Goal: Task Accomplishment & Management: Manage account settings

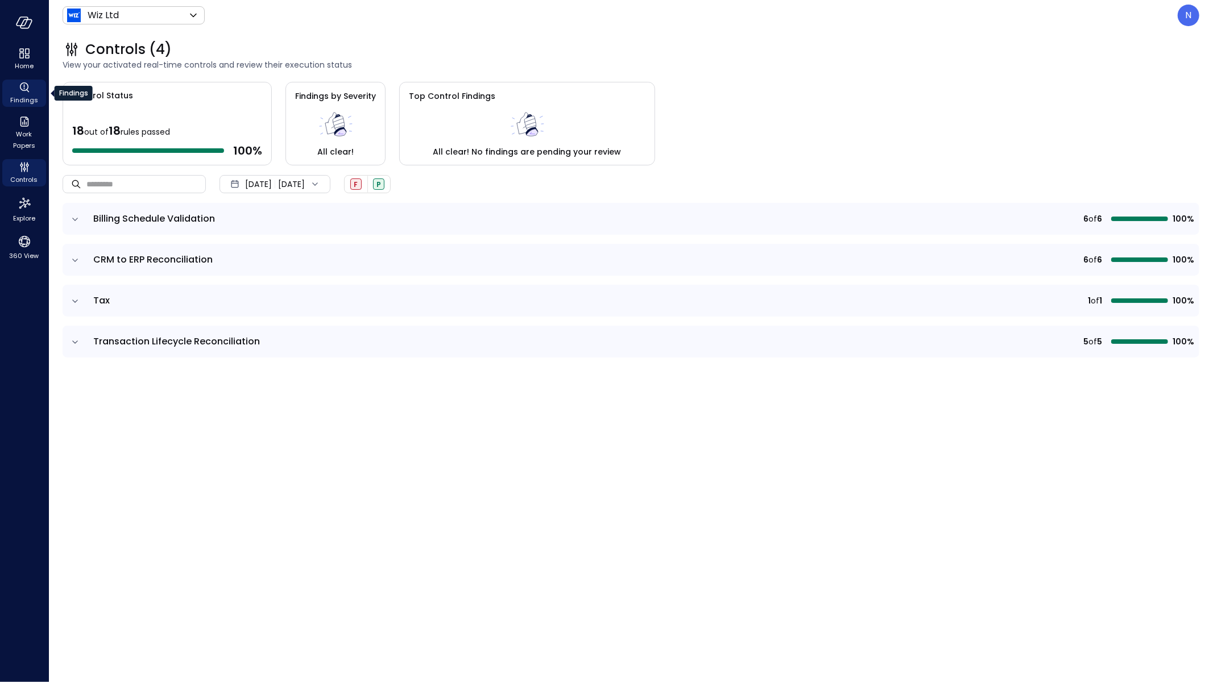
click at [27, 95] on span "Findings" at bounding box center [24, 99] width 28 height 11
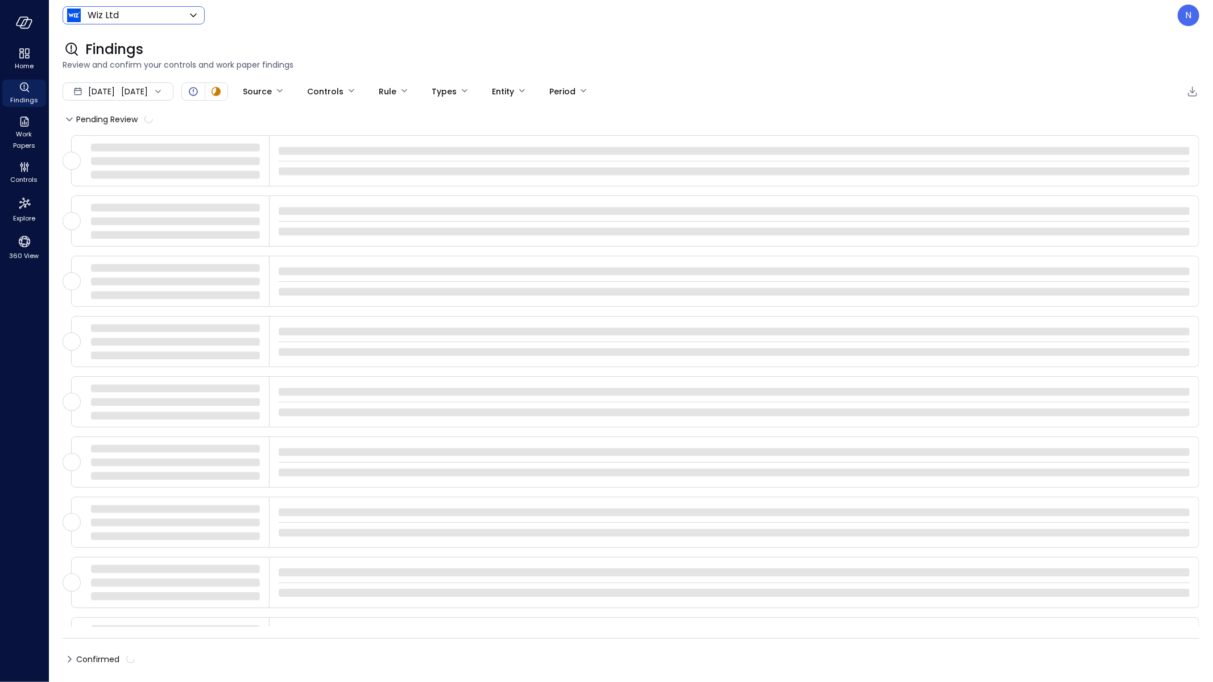
click at [132, 22] on body "Home Findings Work Papers Controls Explore 360 View Wiz Ltd ****** ​ N Findings…" at bounding box center [606, 341] width 1213 height 682
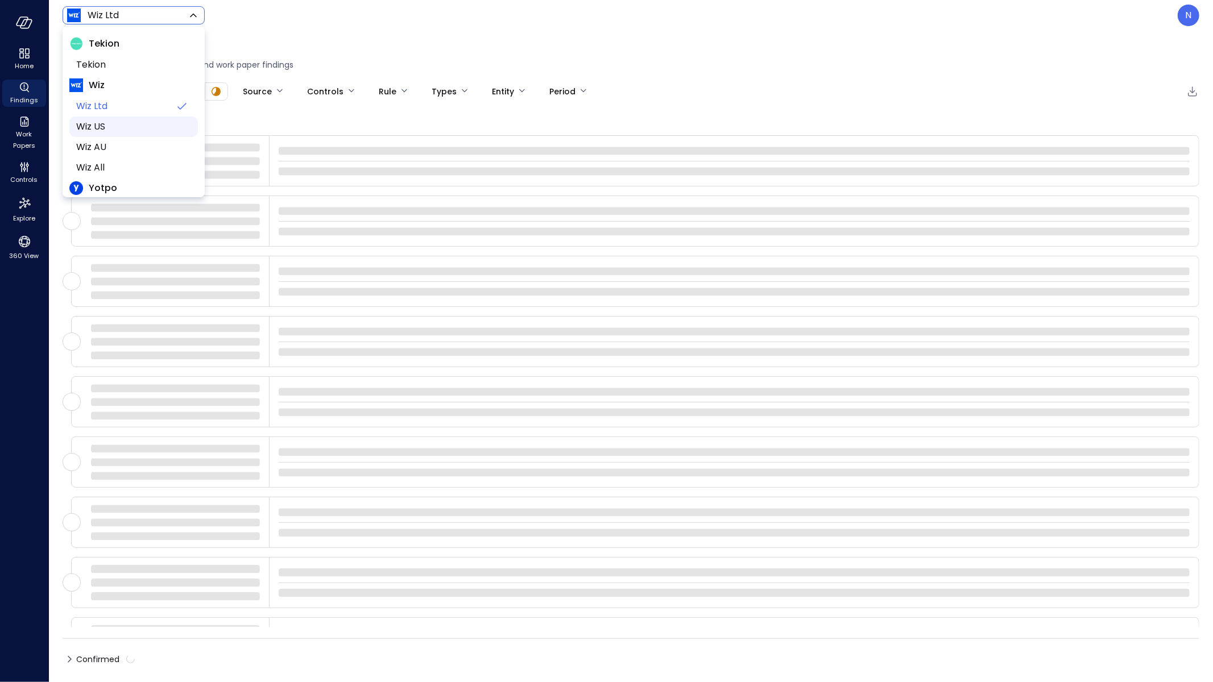
click at [138, 119] on li "Wiz US" at bounding box center [133, 127] width 128 height 20
type input "******"
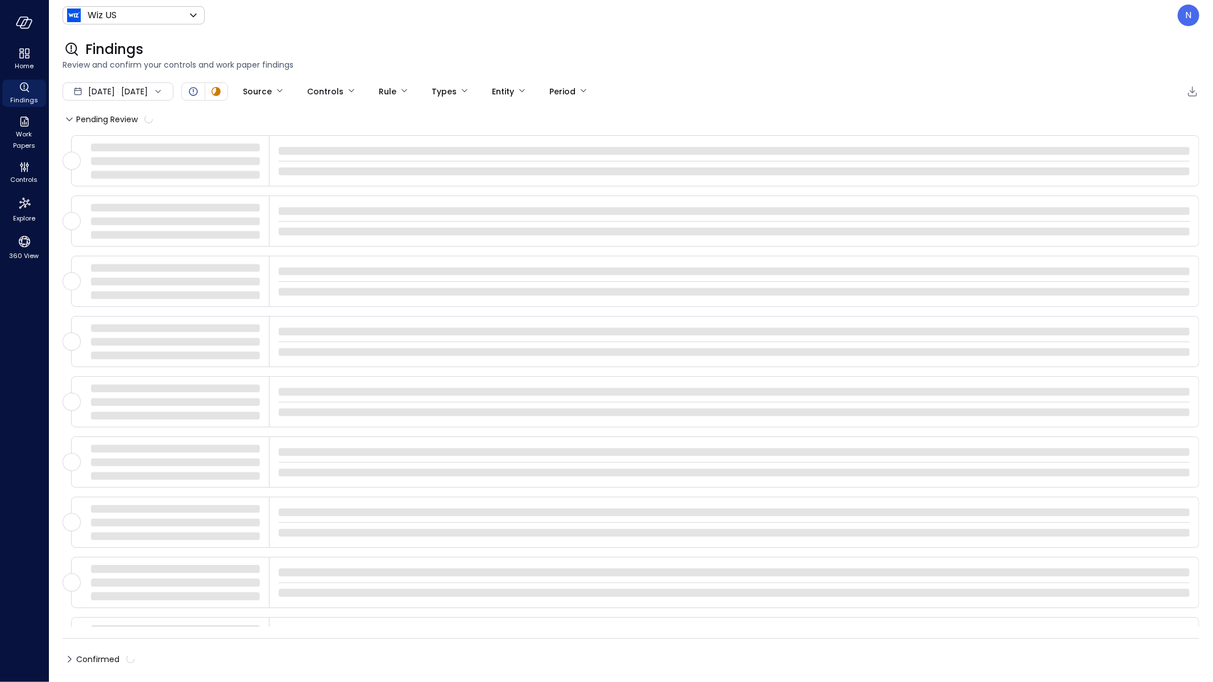
drag, startPoint x: 393, startPoint y: 20, endPoint x: 352, endPoint y: 63, distance: 59.9
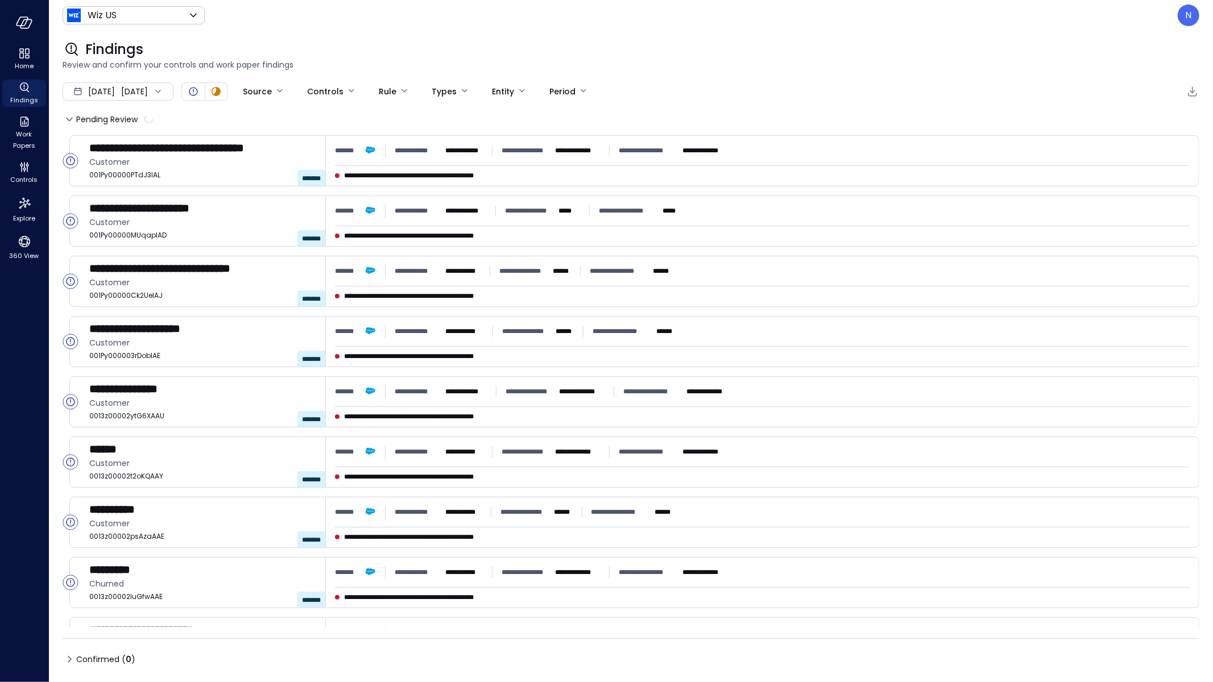
click at [111, 93] on span "Oct 1, 2025" at bounding box center [101, 91] width 27 height 13
click at [123, 165] on li "Current Year 2025" at bounding box center [123, 160] width 90 height 19
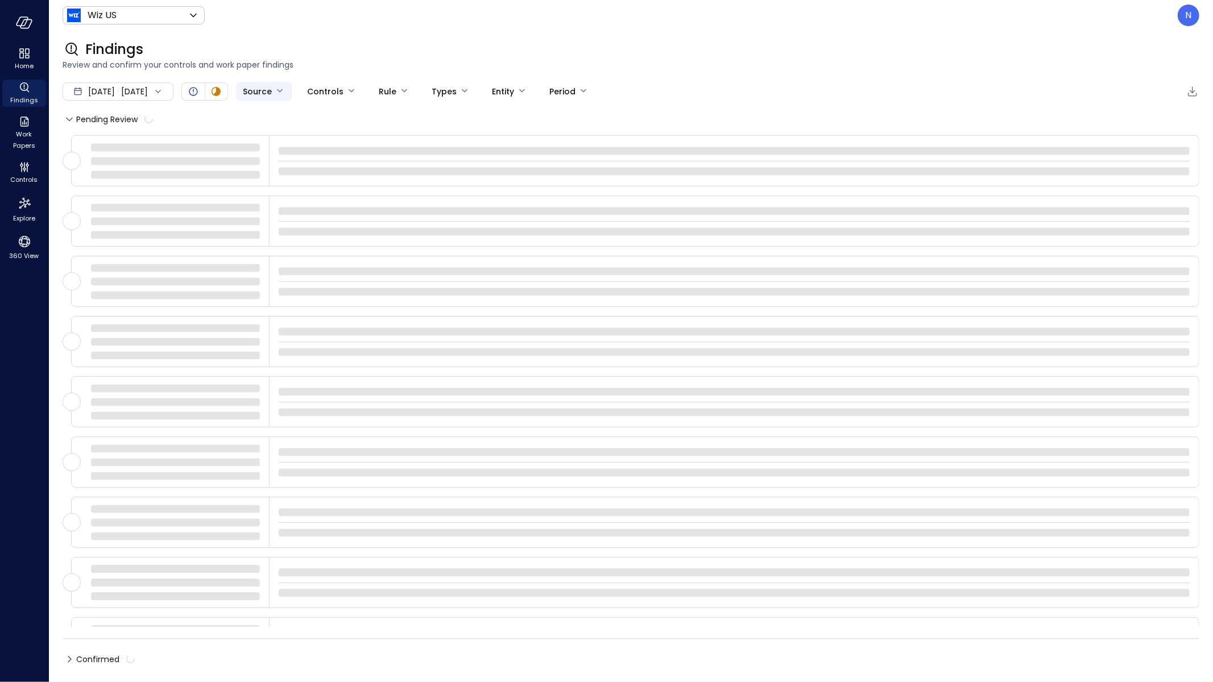
click at [301, 93] on body "Home Findings Work Papers Controls Explore 360 View Wiz US ****** ​ N Findings …" at bounding box center [606, 341] width 1213 height 682
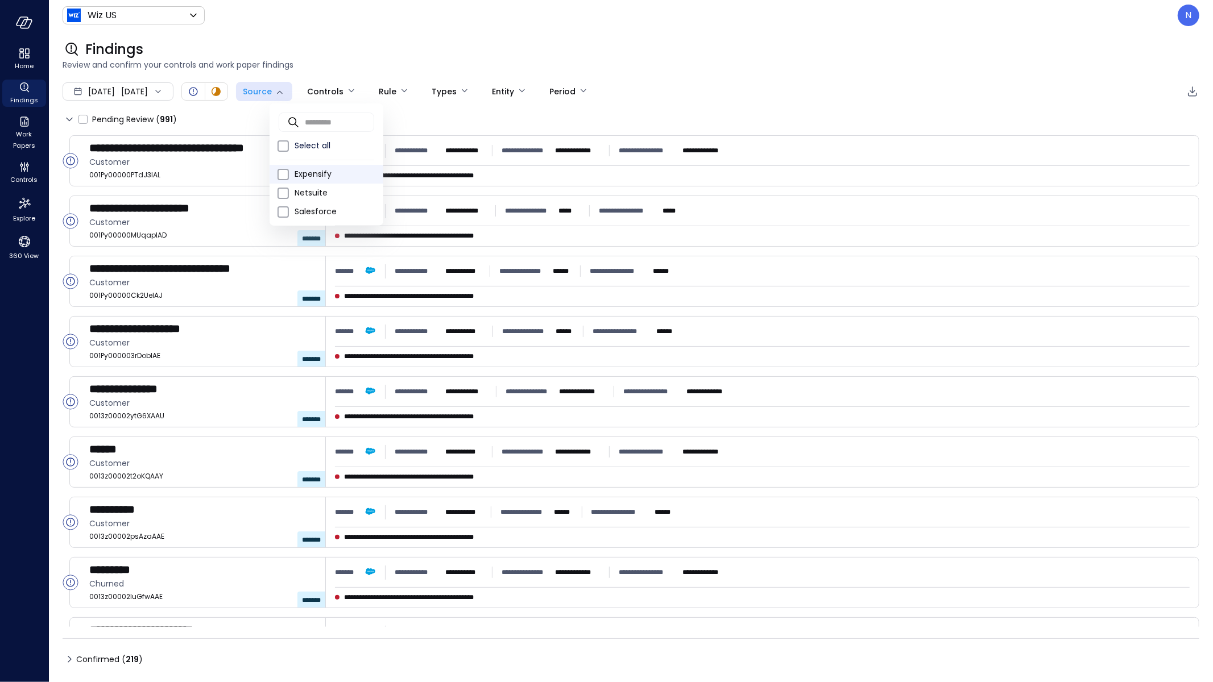
click at [312, 177] on span "Expensify" at bounding box center [334, 174] width 80 height 12
type input "*********"
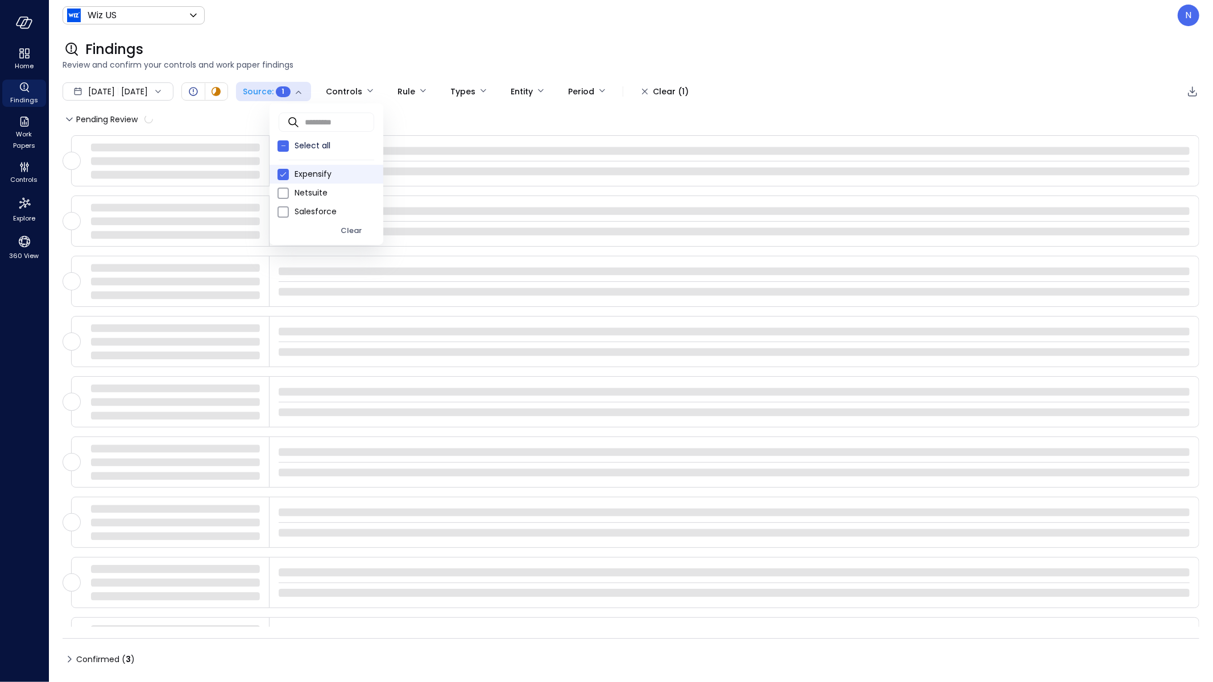
click at [383, 43] on div at bounding box center [606, 341] width 1213 height 682
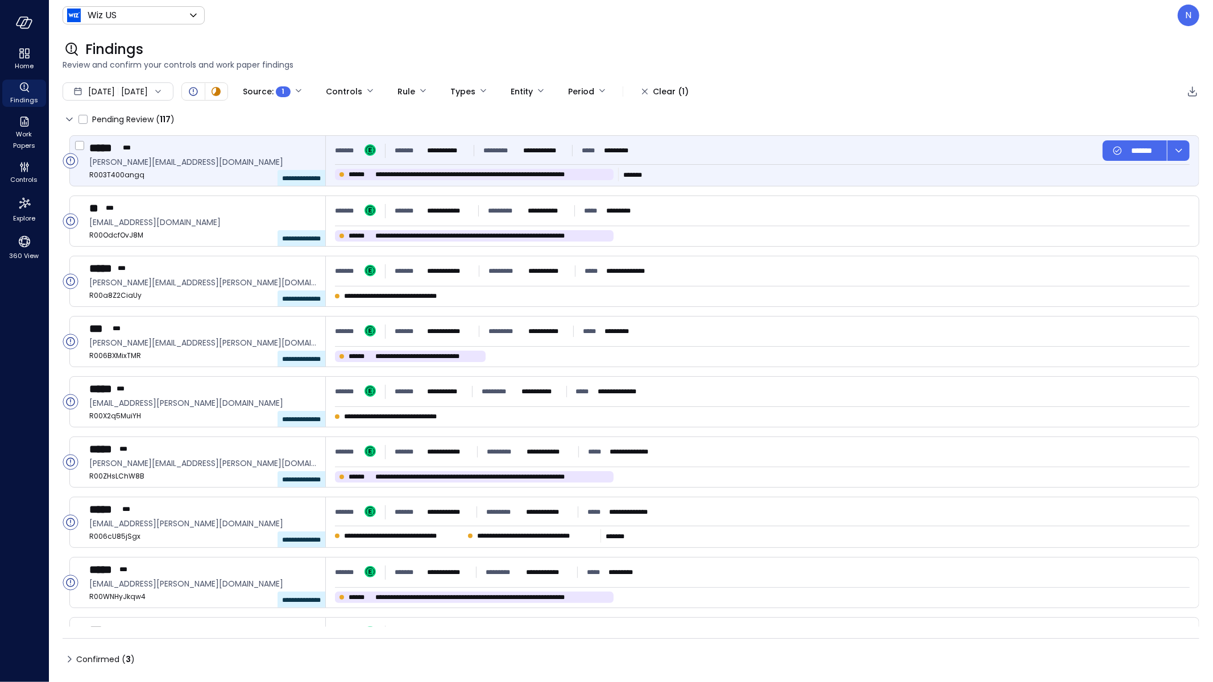
click at [636, 148] on p "*********" at bounding box center [622, 150] width 36 height 11
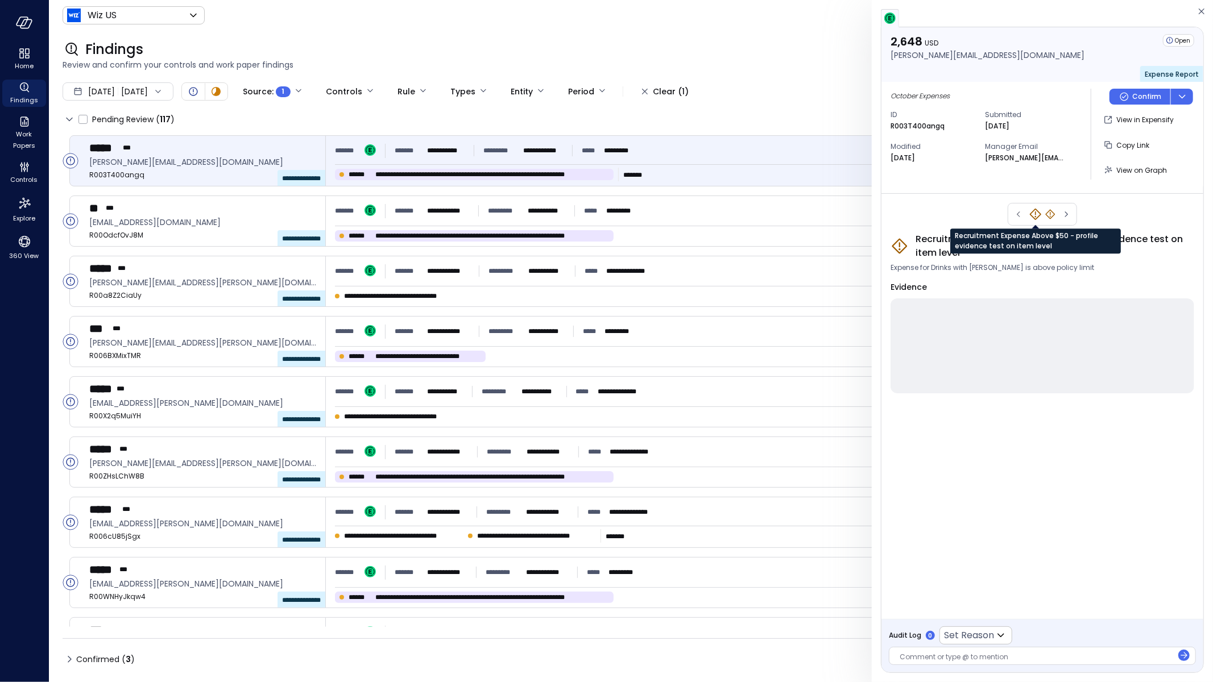
click at [1035, 214] on icon "Recruitment Expense Above $50 - profile evidence test on item level" at bounding box center [1035, 215] width 14 height 14
click at [1061, 211] on icon "button" at bounding box center [1065, 215] width 11 height 14
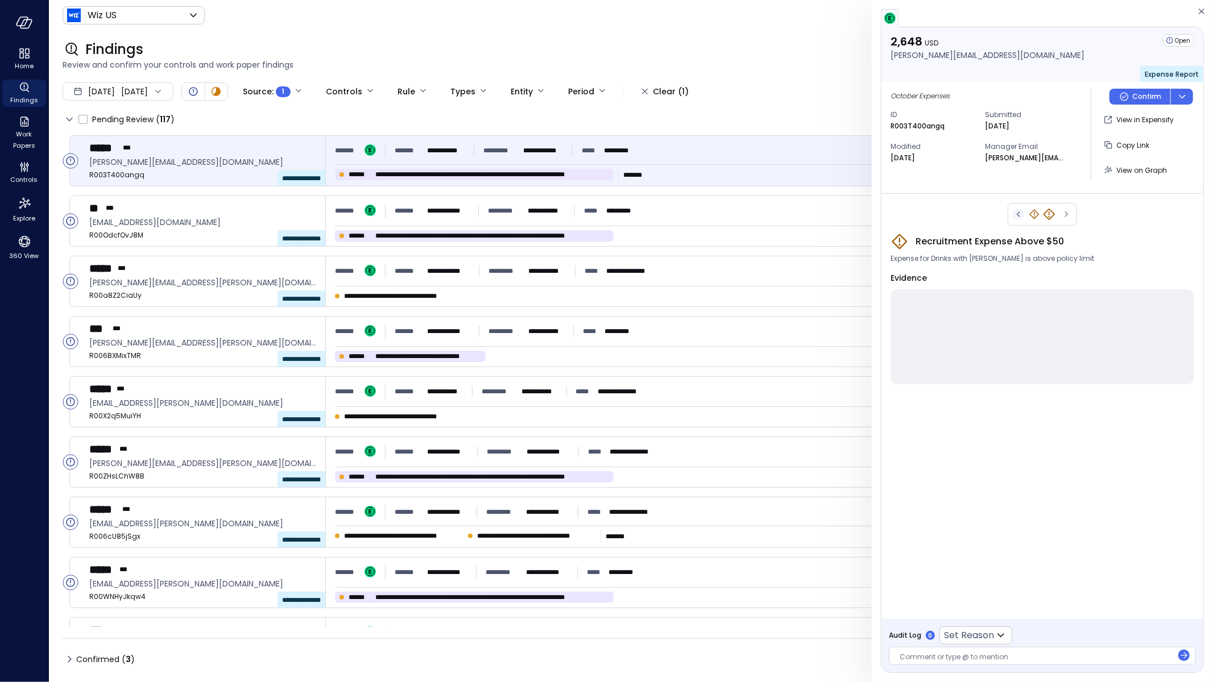
click at [1019, 209] on icon "button" at bounding box center [1018, 215] width 11 height 14
click at [1045, 216] on icon "Recruitment Expense Above $50" at bounding box center [1049, 214] width 11 height 11
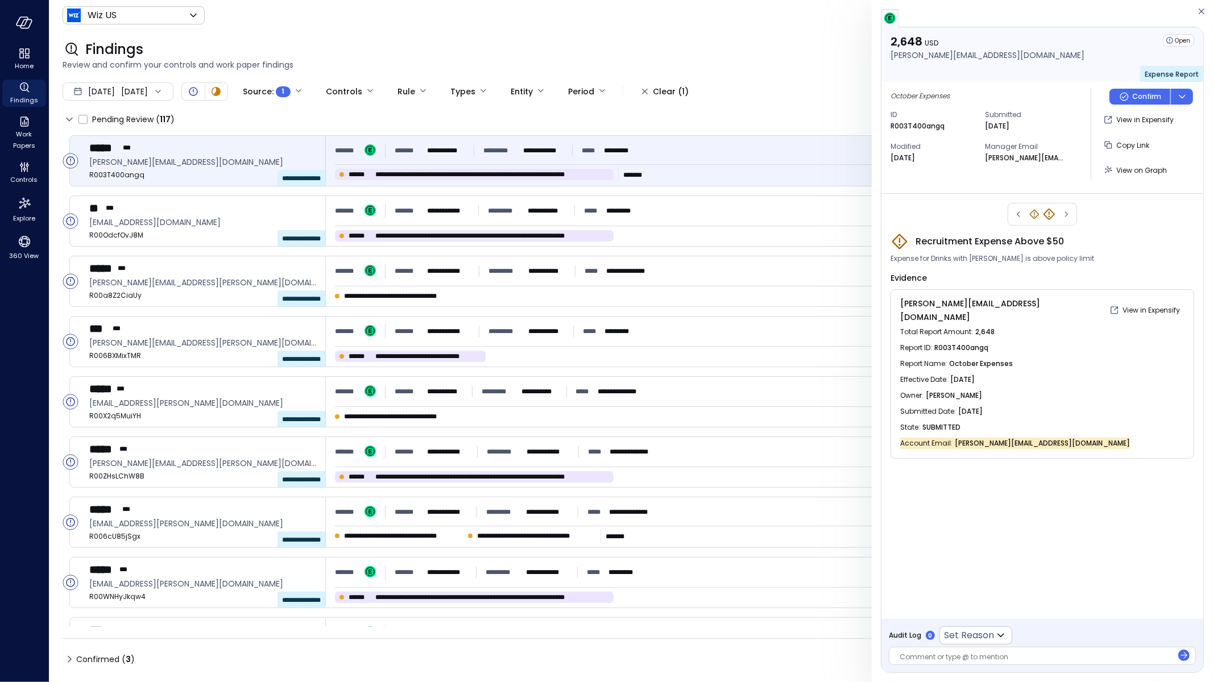
click at [1028, 213] on icon "Recruitment Expense Above $50 - profile evidence test on item level" at bounding box center [1033, 214] width 11 height 11
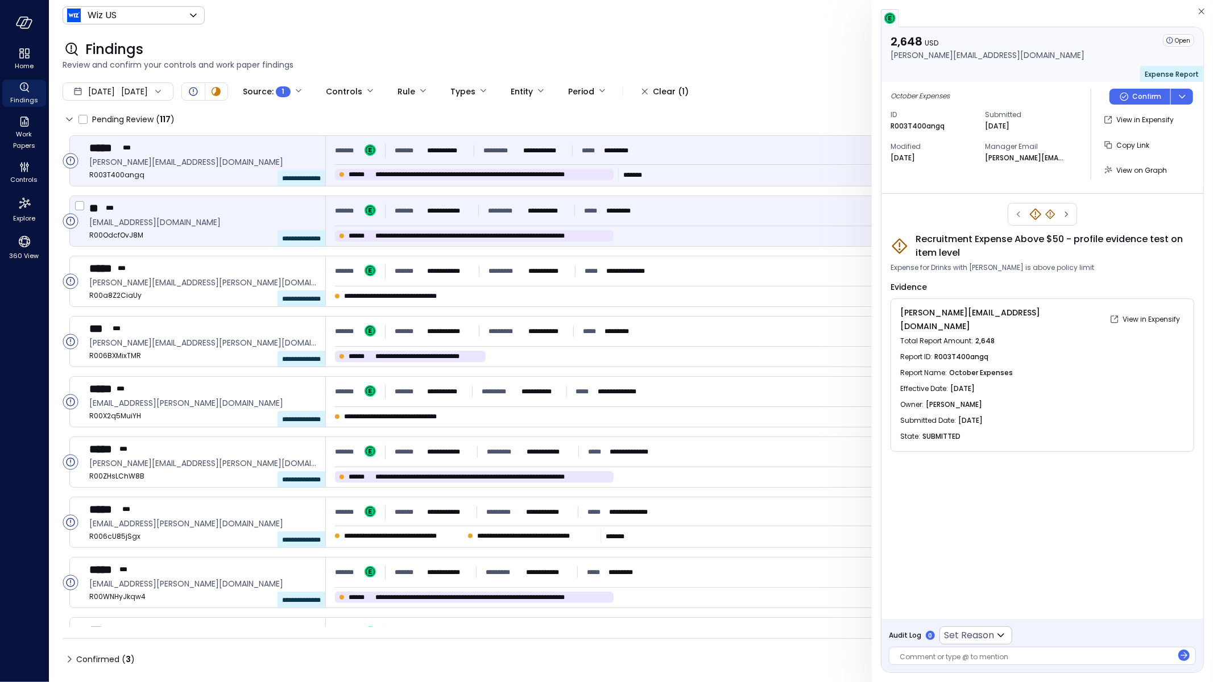
click at [671, 206] on div "**********" at bounding box center [762, 211] width 854 height 20
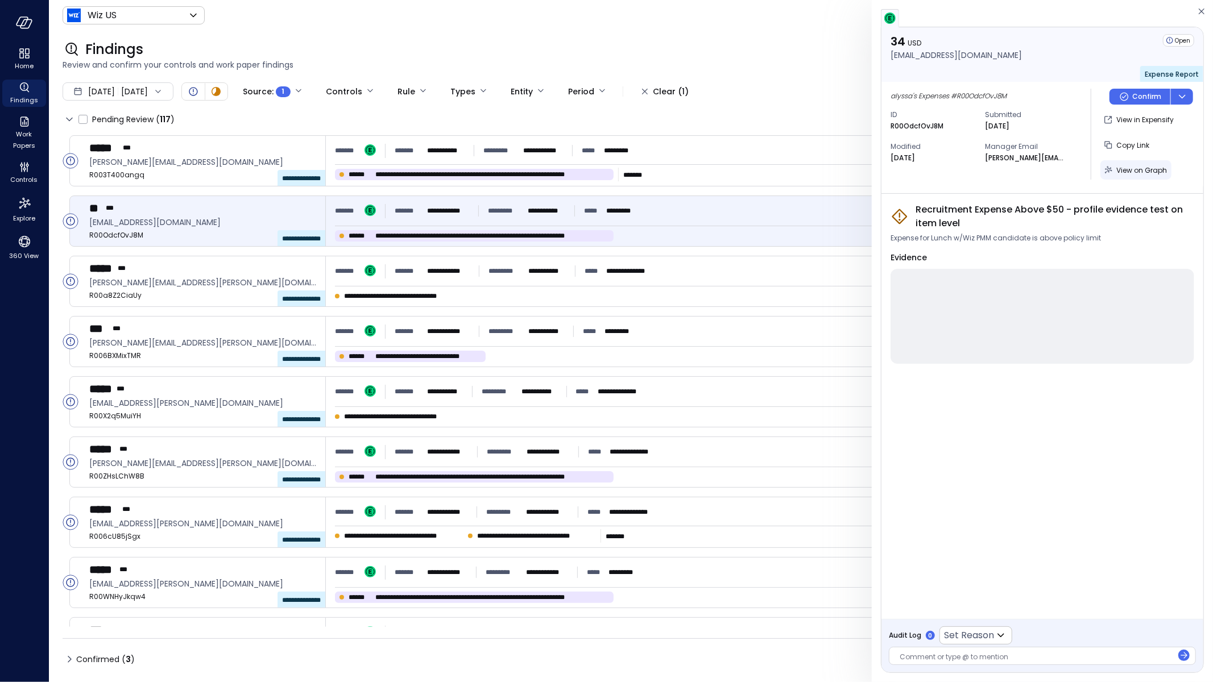
click at [1117, 169] on span "View on Graph" at bounding box center [1141, 170] width 51 height 10
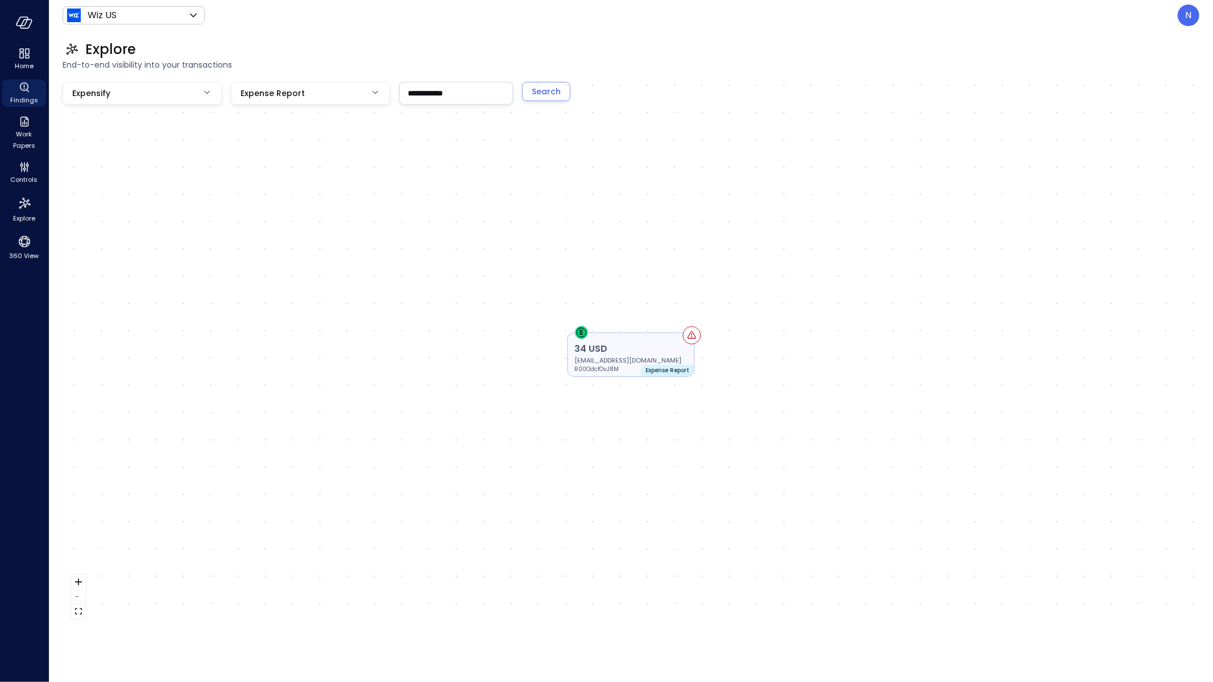
click at [633, 352] on p "34 USD" at bounding box center [631, 349] width 113 height 14
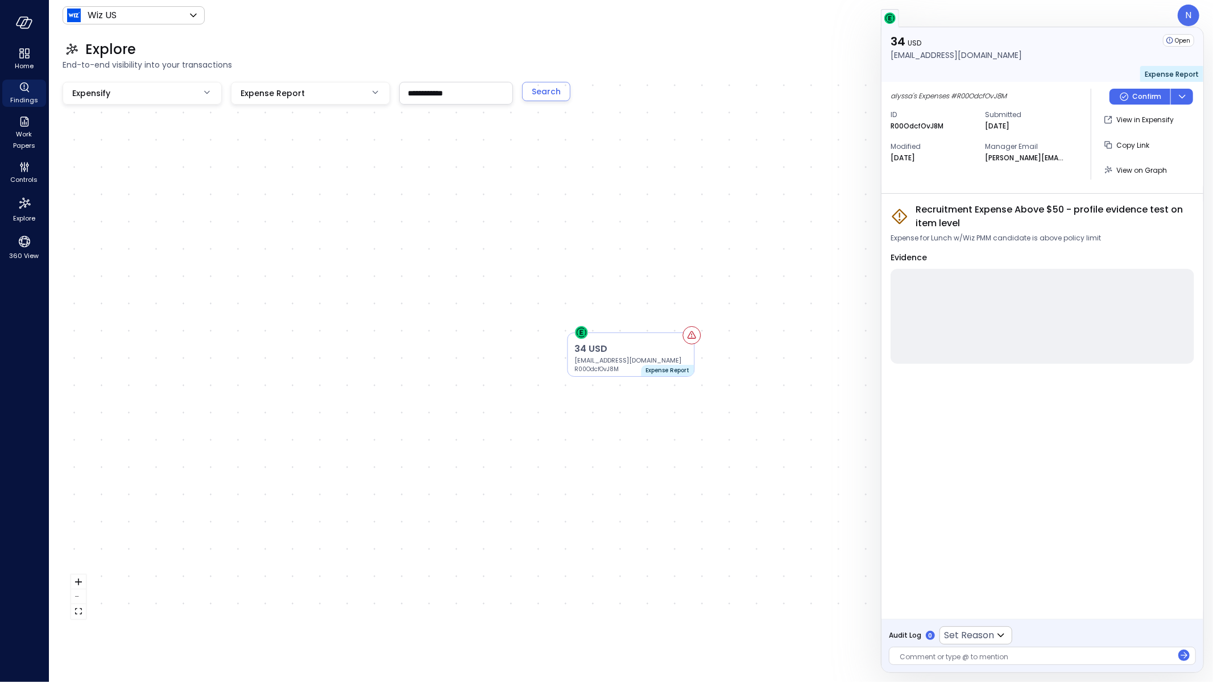
click at [946, 123] on div "R00OdcfOvJ8M" at bounding box center [930, 126] width 80 height 11
click at [968, 242] on span "Expense for Lunch w/Wiz PMM candidate is above policy limit" at bounding box center [995, 238] width 210 height 11
click at [948, 242] on span "Expense for Lunch w/Wiz PMM candidate is above policy limit" at bounding box center [995, 238] width 210 height 11
drag, startPoint x: 1094, startPoint y: 217, endPoint x: 909, endPoint y: 210, distance: 185.5
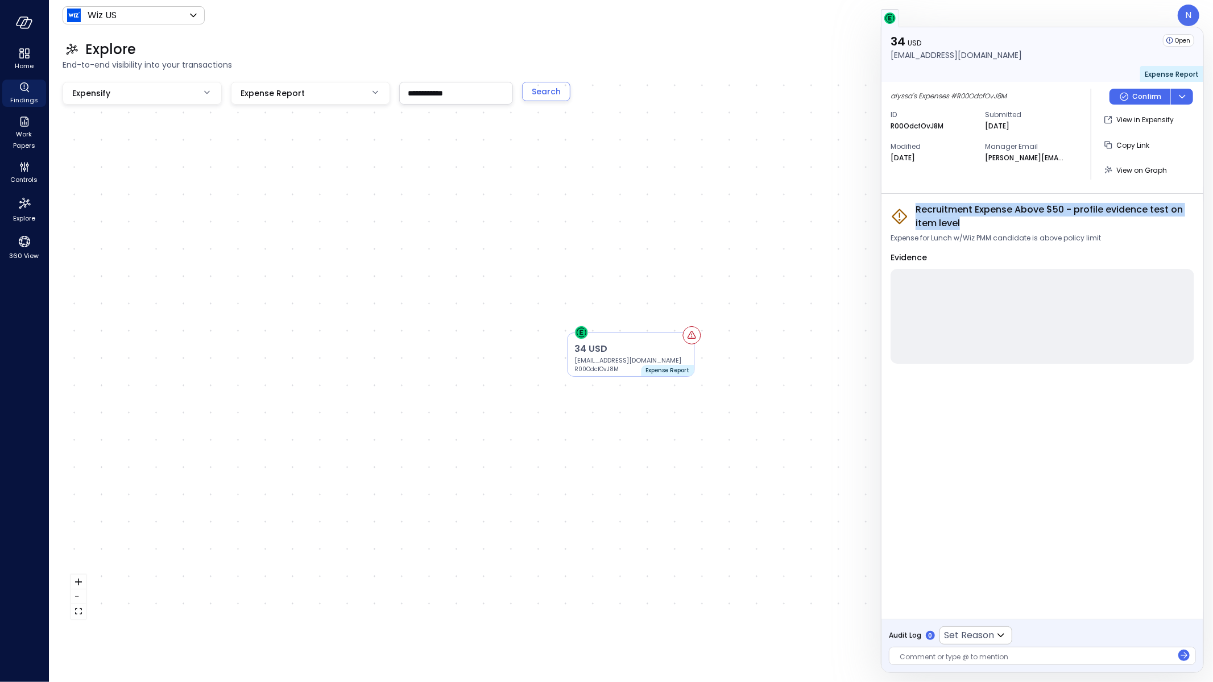
click at [909, 210] on div "Recruitment Expense Above $50 - profile evidence test on item level" at bounding box center [1042, 216] width 304 height 27
click at [1017, 215] on span "Recruitment Expense Above $50 - profile evidence test on item level" at bounding box center [1054, 216] width 279 height 27
click at [969, 213] on span "Recruitment Expense Above $50 - profile evidence test on item level" at bounding box center [1054, 216] width 279 height 27
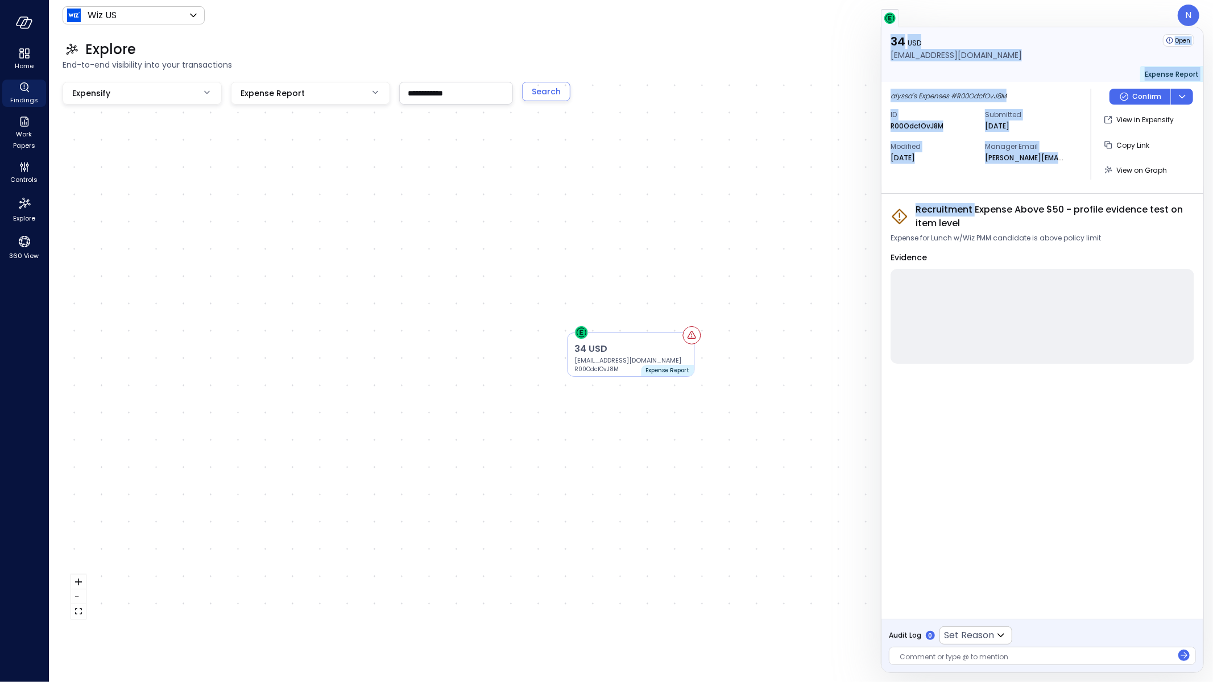
drag, startPoint x: 975, startPoint y: 208, endPoint x: 879, endPoint y: 208, distance: 96.1
click at [879, 208] on div "**********" at bounding box center [606, 341] width 1213 height 682
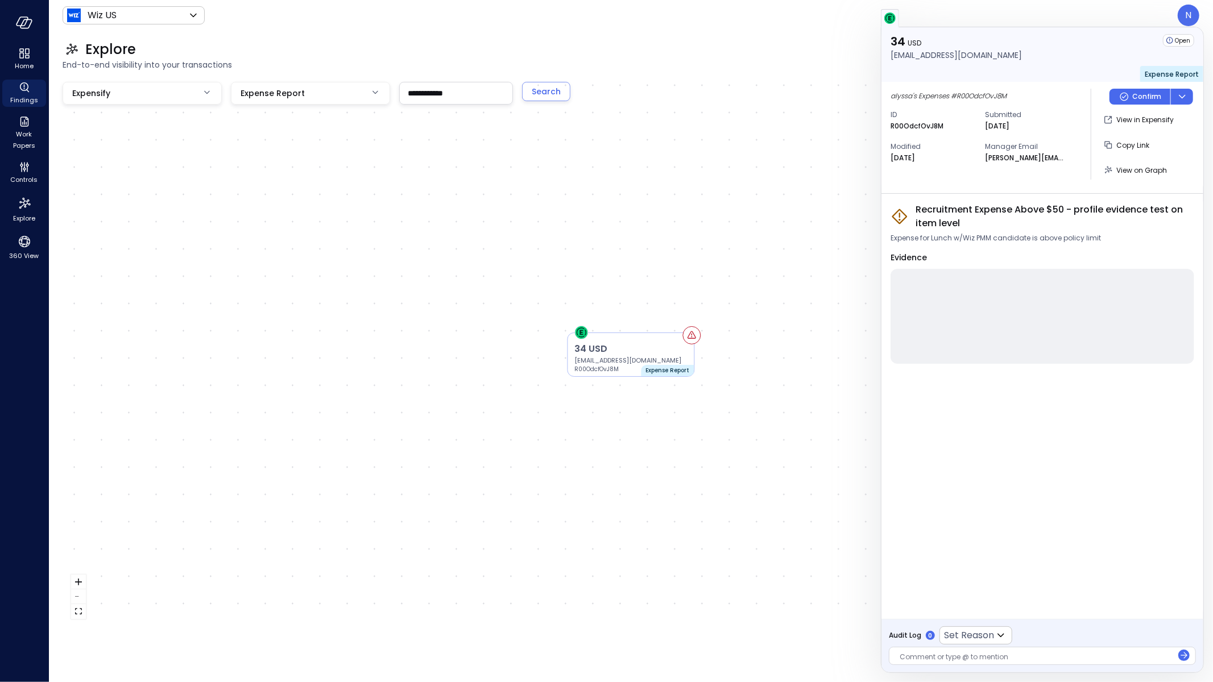
click at [1036, 196] on div "Recruitment Expense Above $50 - profile evidence test on item level Expense for…" at bounding box center [1042, 406] width 322 height 425
click at [1189, 19] on div at bounding box center [1042, 18] width 323 height 18
click at [408, 122] on div "34 USD alyssa.stone@wiz.io R00OdcfOvJ8M Expense Report" at bounding box center [631, 355] width 1136 height 546
click at [154, 206] on div "34 USD alyssa.stone@wiz.io R00OdcfOvJ8M Expense Report" at bounding box center [631, 355] width 1136 height 546
click at [34, 32] on div at bounding box center [24, 22] width 48 height 45
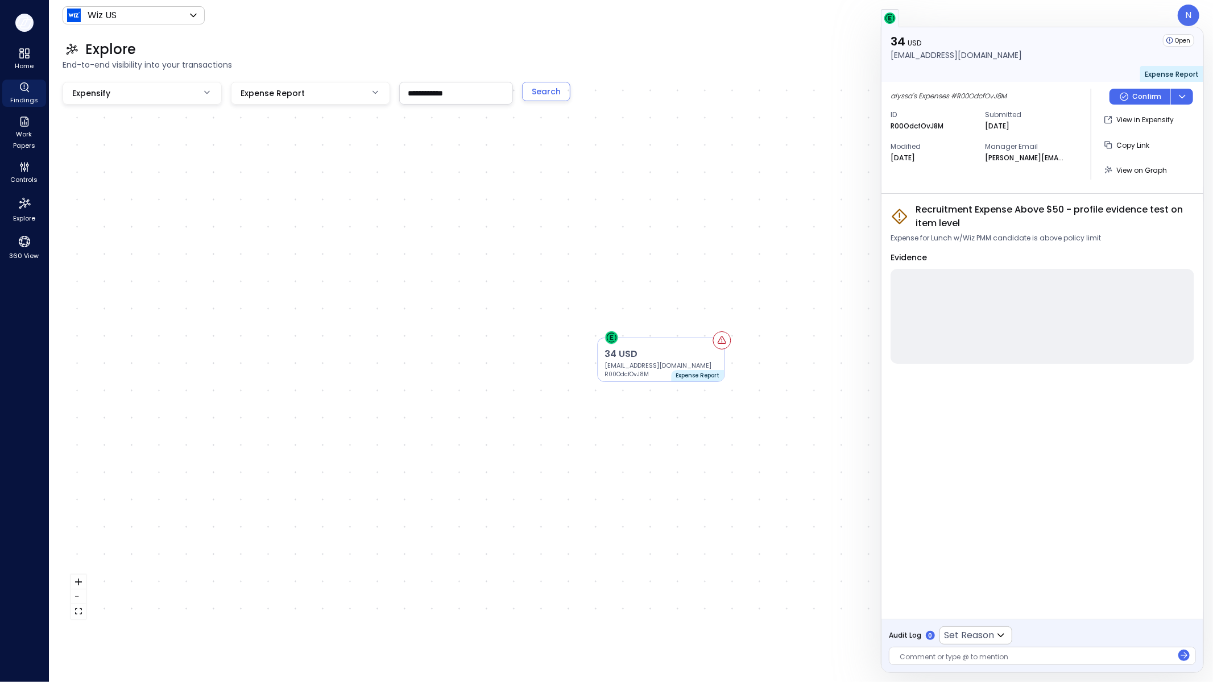
click at [31, 25] on icon "button" at bounding box center [24, 22] width 17 height 13
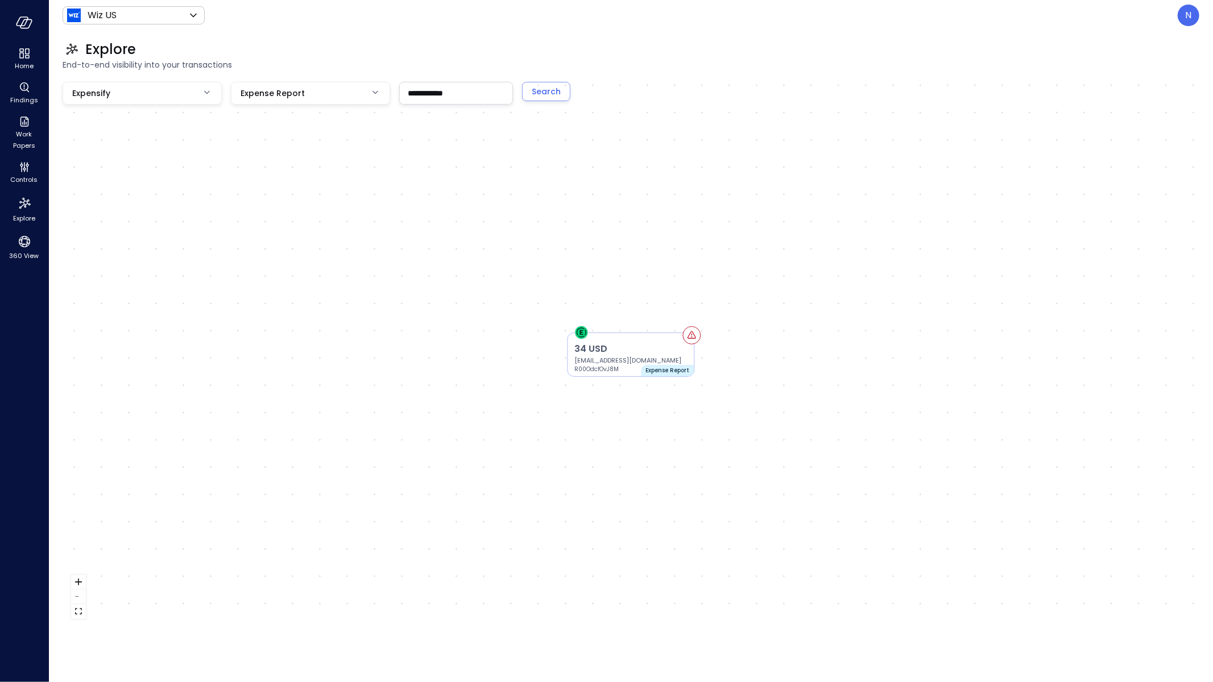
click at [1192, 19] on div "N" at bounding box center [1188, 16] width 22 height 22
click at [1122, 112] on li "Builder" at bounding box center [1141, 109] width 112 height 20
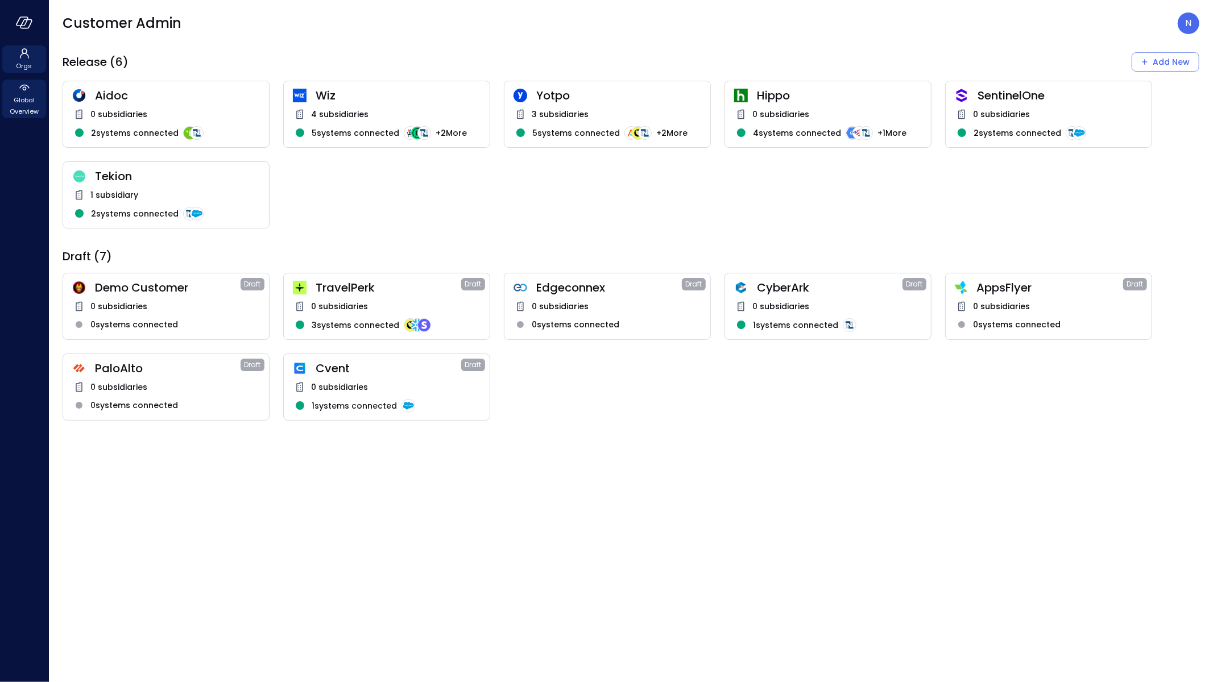
click at [5, 104] on div "Global Overview" at bounding box center [24, 99] width 44 height 39
click at [17, 103] on span "Global Overview" at bounding box center [24, 105] width 35 height 23
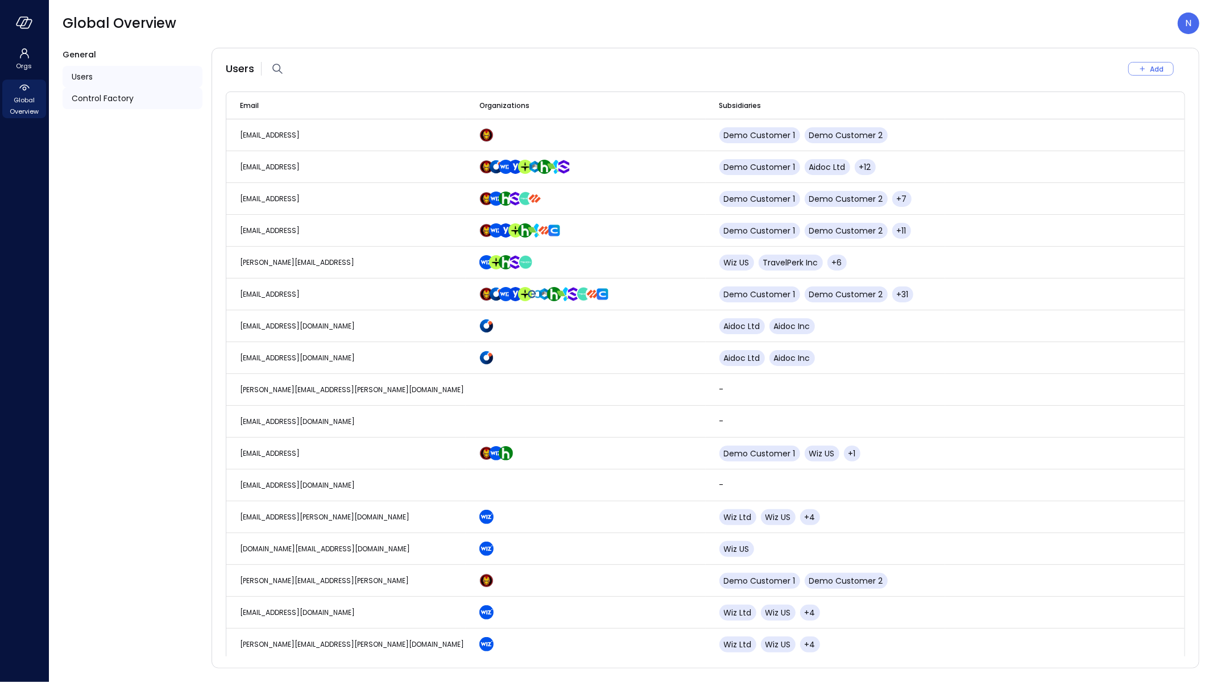
click at [125, 91] on div "Control Factory" at bounding box center [133, 99] width 140 height 22
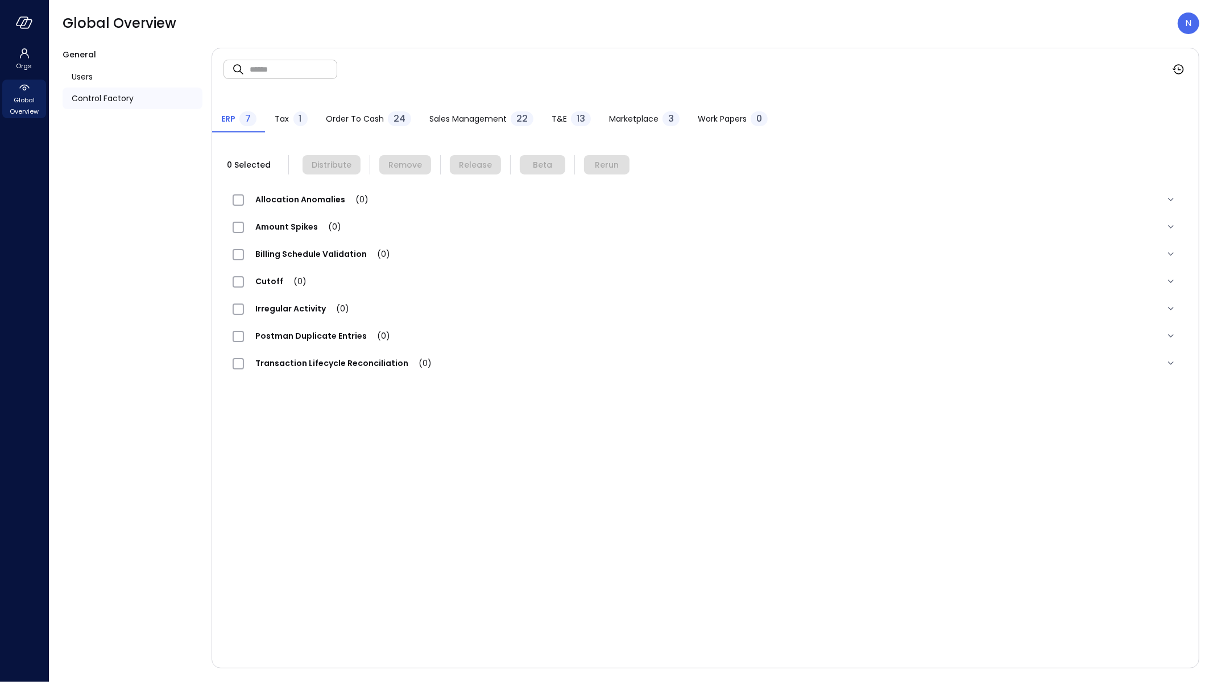
click at [471, 120] on span "Sales Management" at bounding box center [467, 119] width 77 height 13
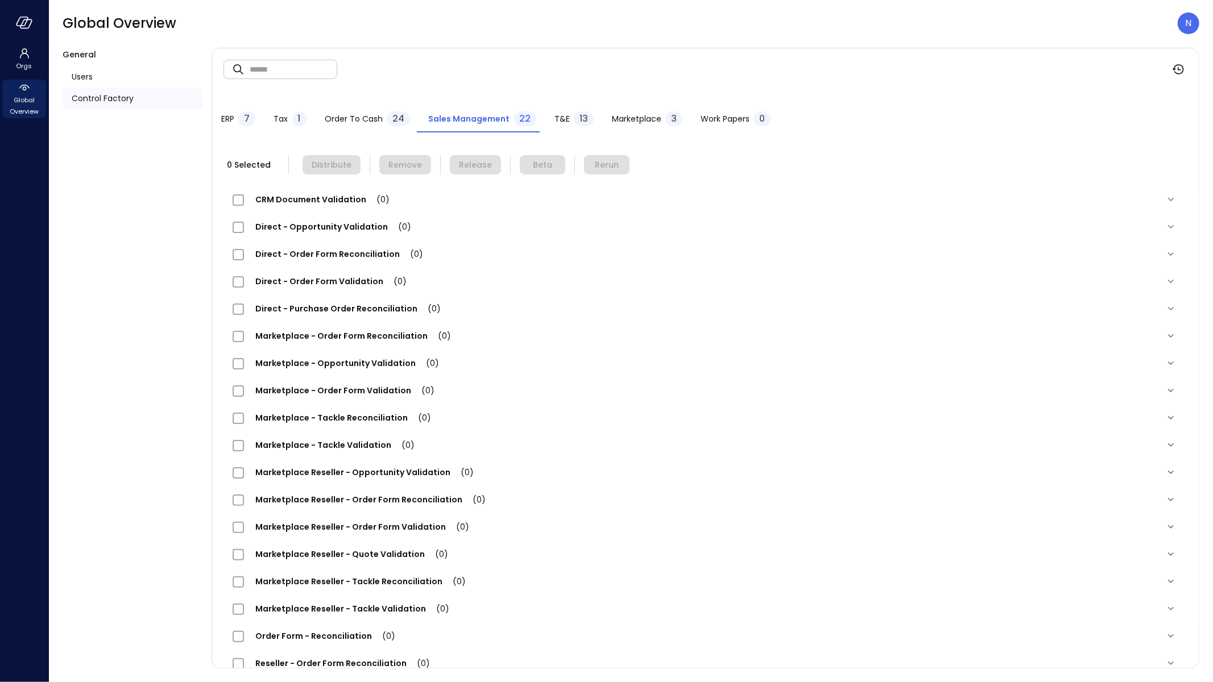
click at [348, 115] on span "Order to Cash" at bounding box center [354, 119] width 58 height 13
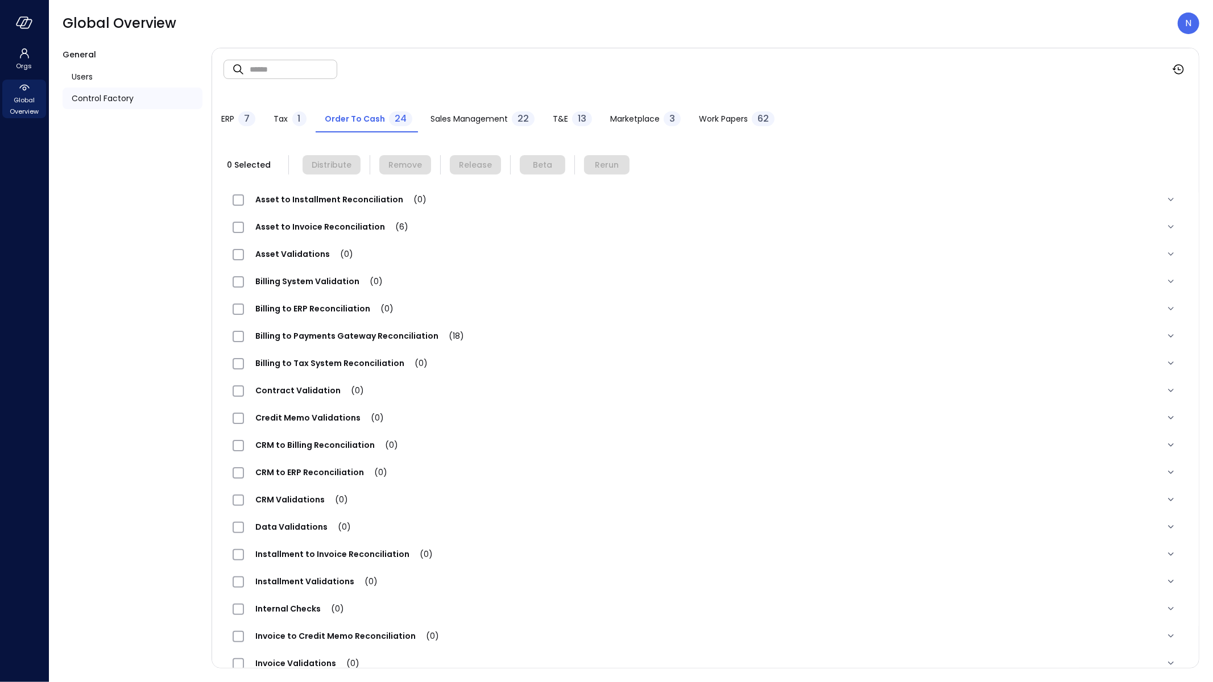
click at [557, 121] on span "T&E" at bounding box center [560, 119] width 15 height 13
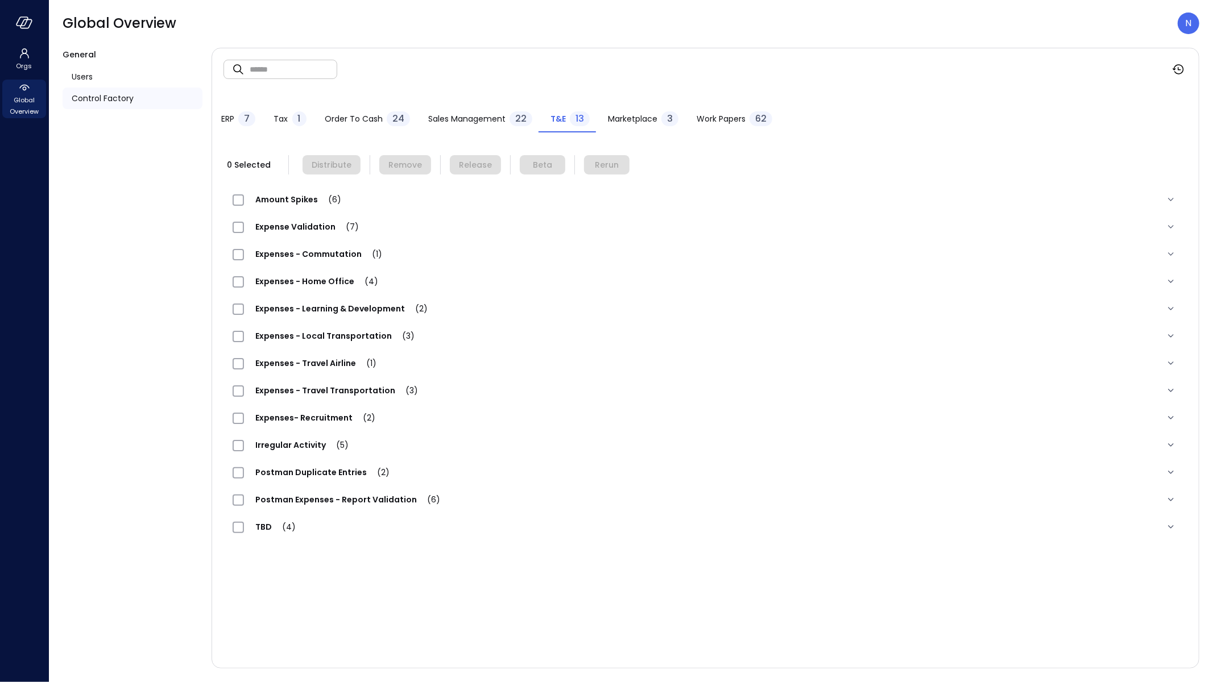
click at [305, 417] on span "Expenses- Recruitment (2)" at bounding box center [315, 417] width 143 height 11
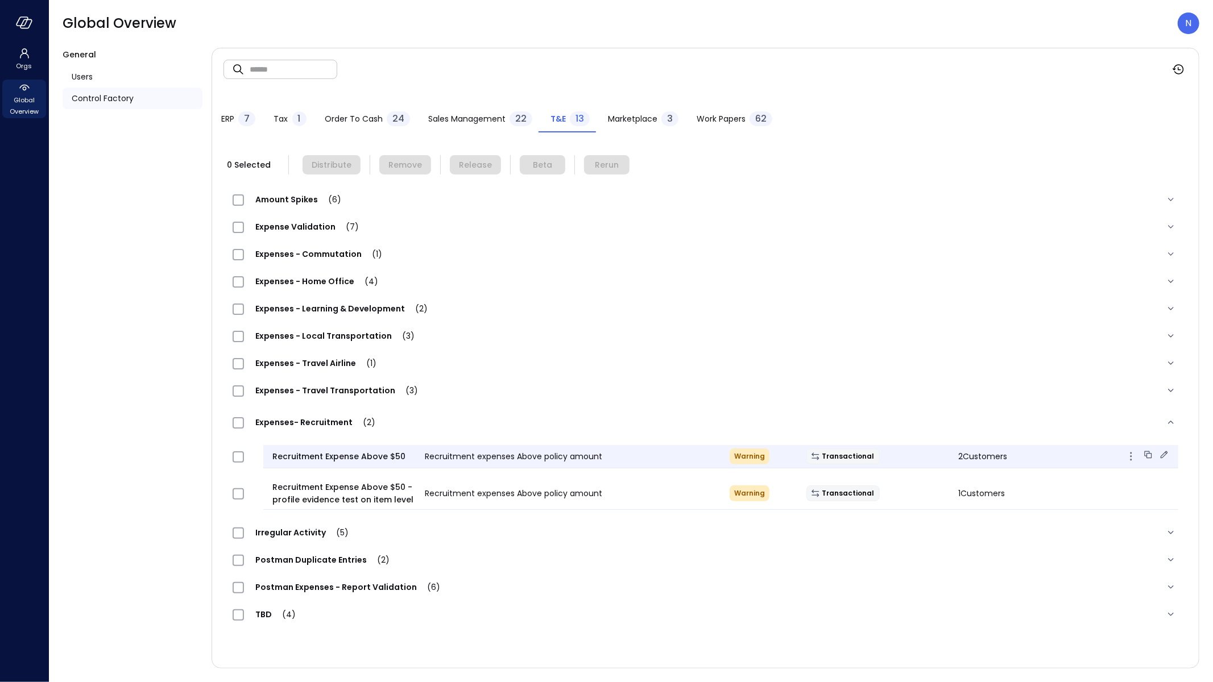
click at [1162, 451] on icon at bounding box center [1163, 454] width 11 height 11
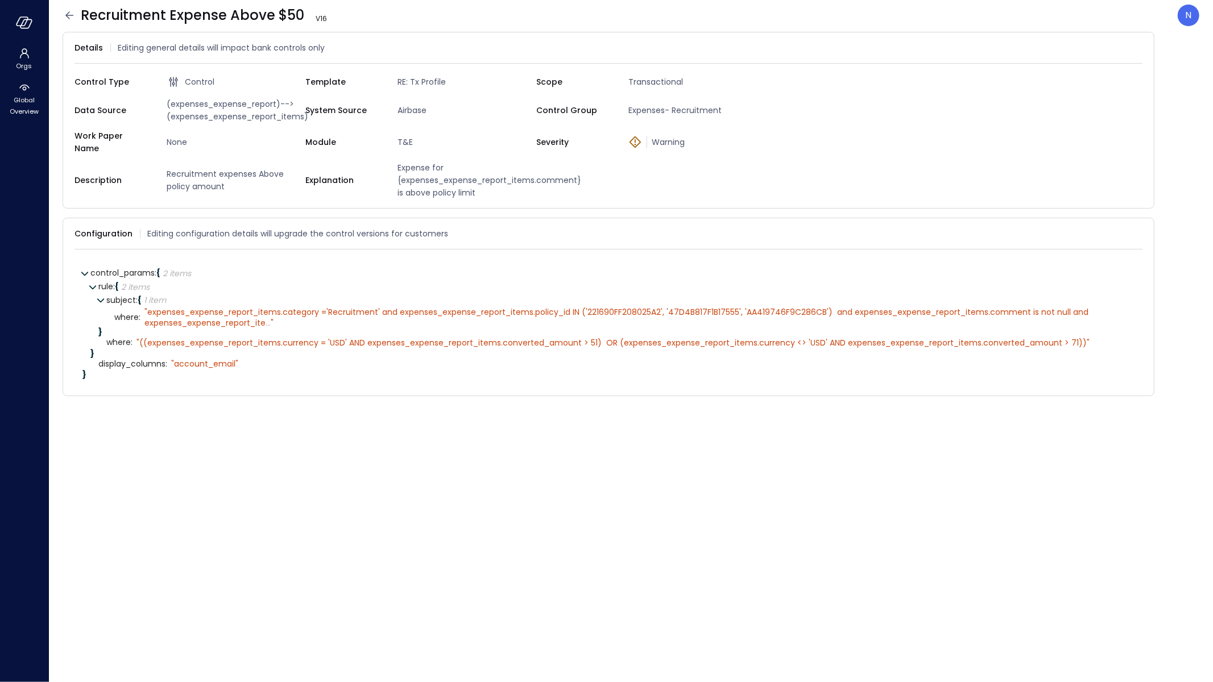
click at [69, 13] on icon at bounding box center [70, 16] width 14 height 14
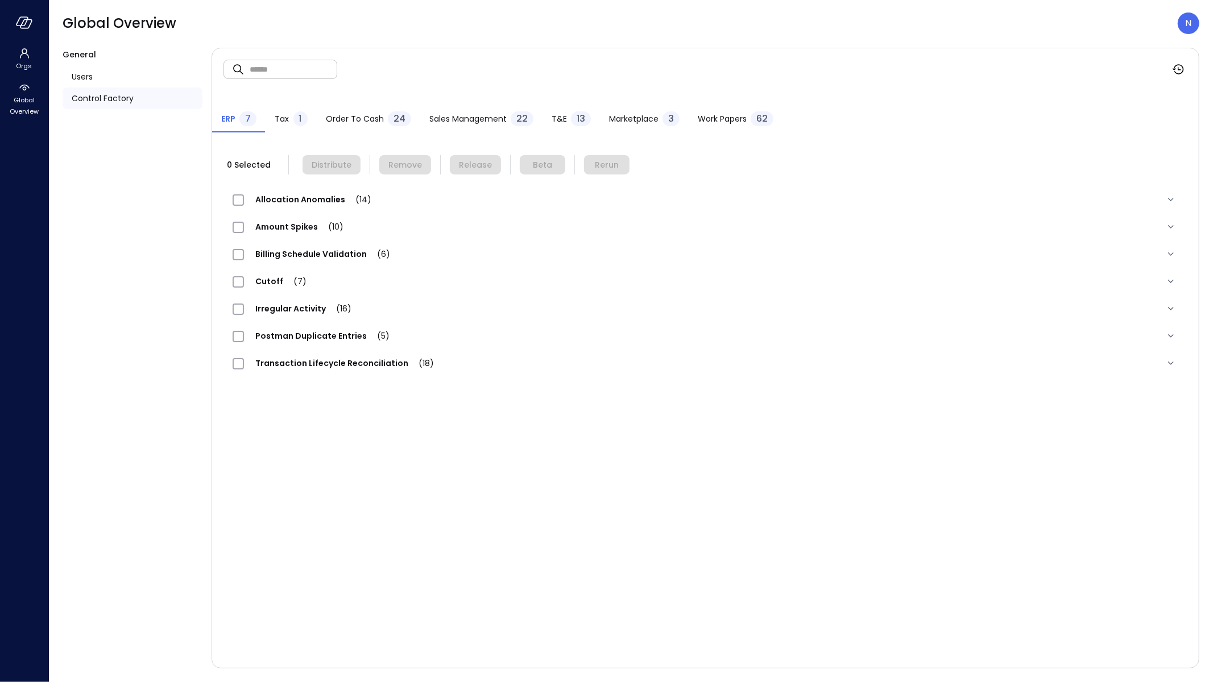
click at [566, 115] on div "T&E 13" at bounding box center [570, 119] width 39 height 17
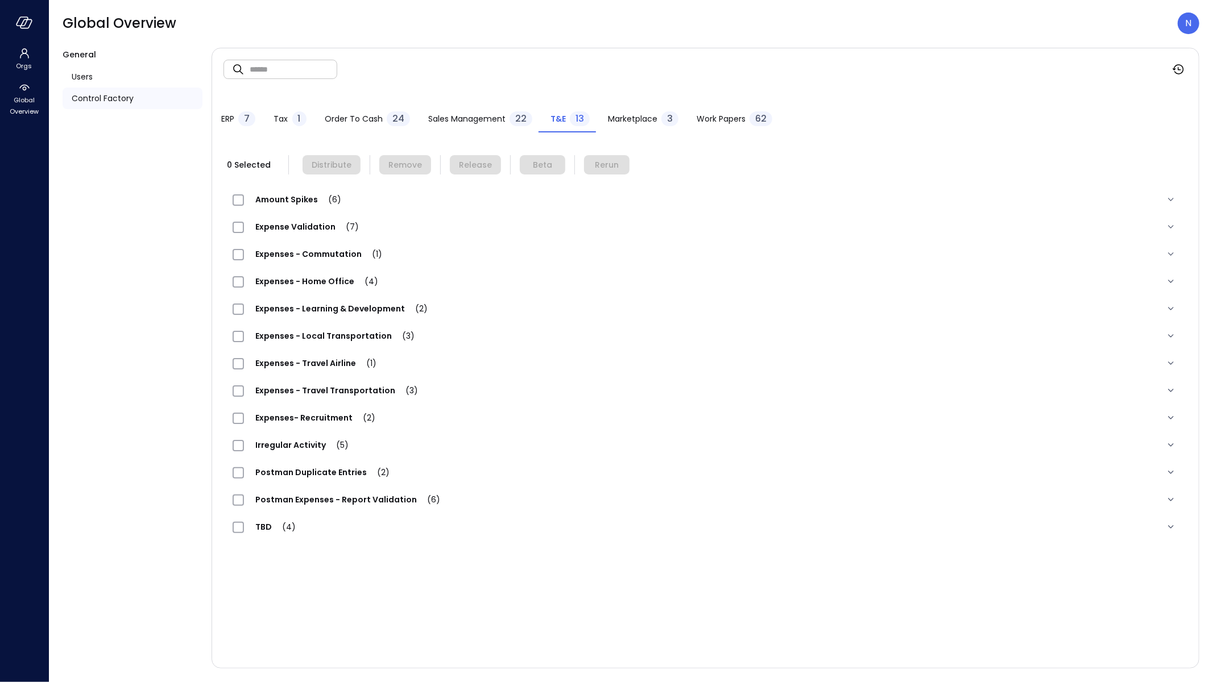
click at [296, 268] on div "Expenses - Home Office (4)" at bounding box center [705, 281] width 964 height 27
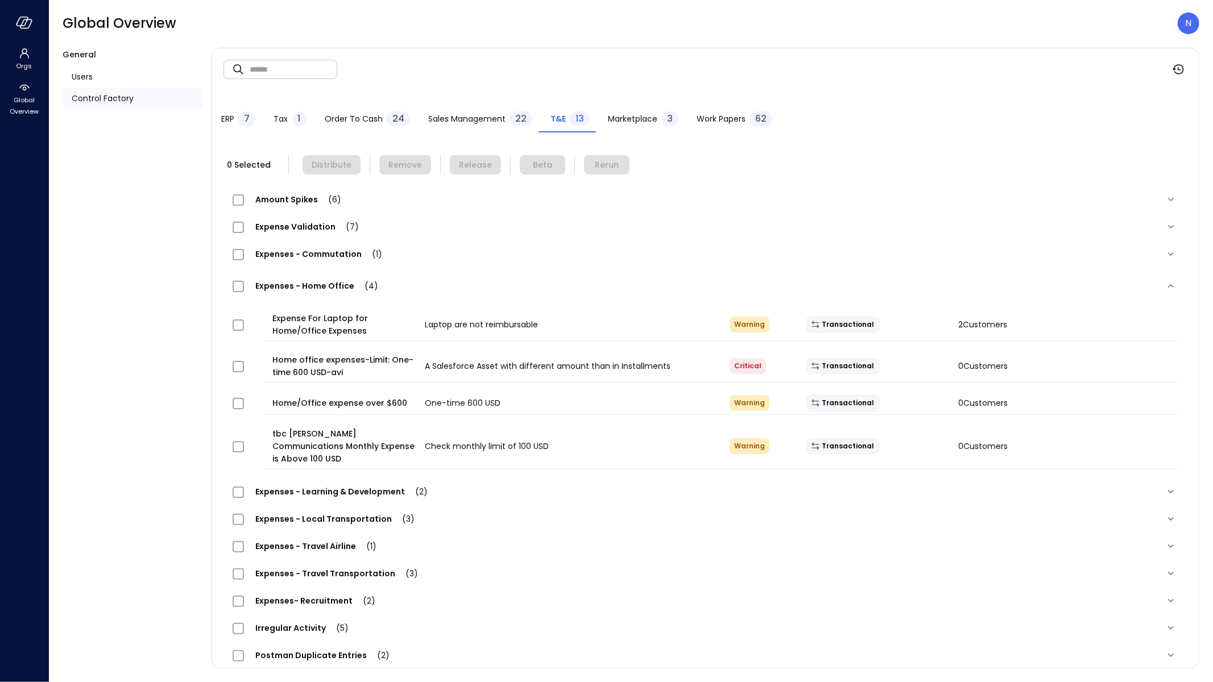
click at [337, 486] on span "Expenses - Learning & Development (2)" at bounding box center [341, 491] width 195 height 11
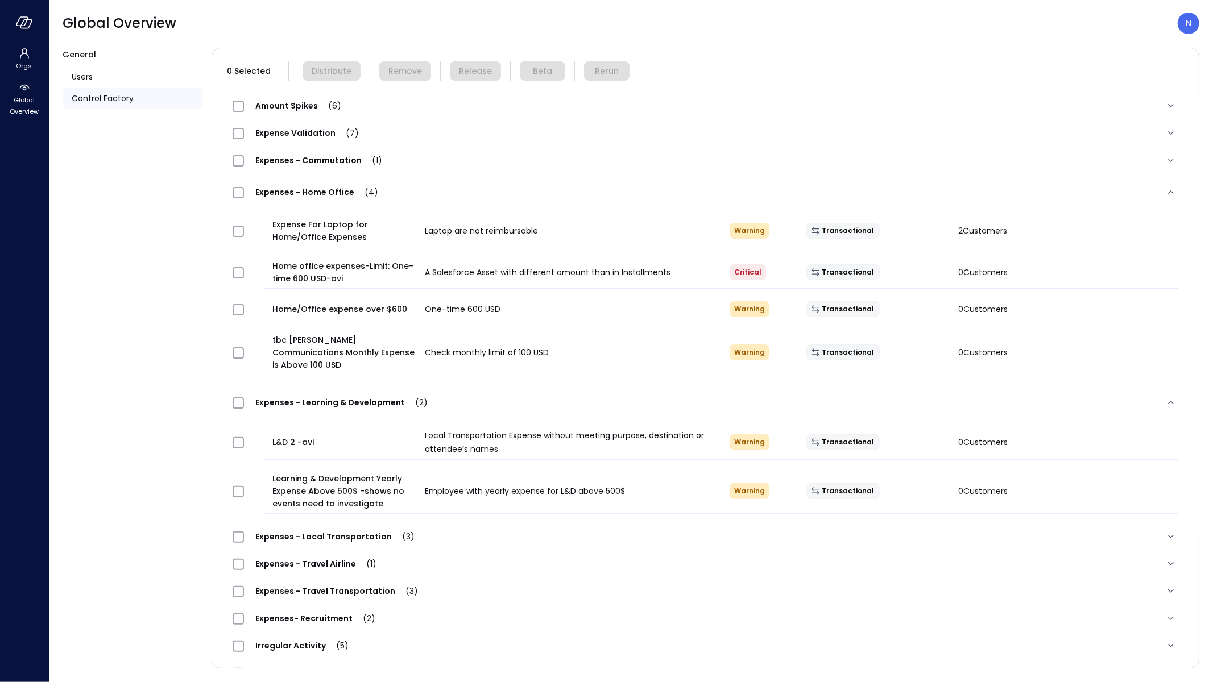
scroll to position [91, 0]
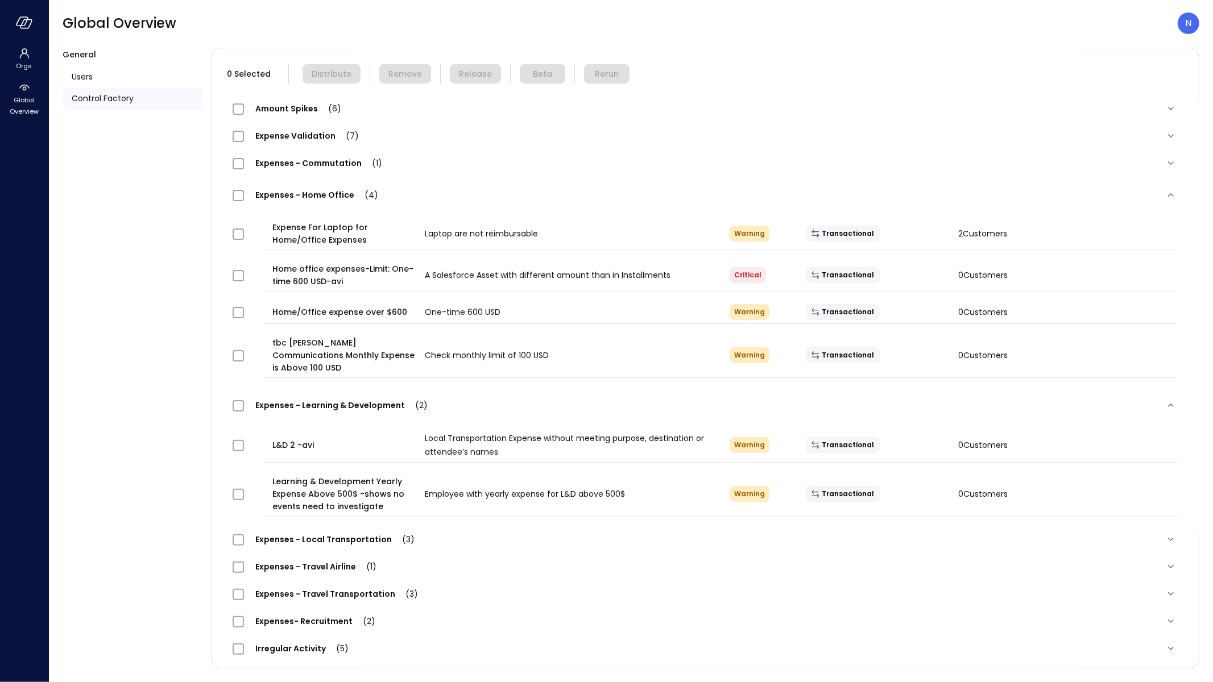
click at [306, 134] on span "Expense Validation (7)" at bounding box center [307, 135] width 126 height 11
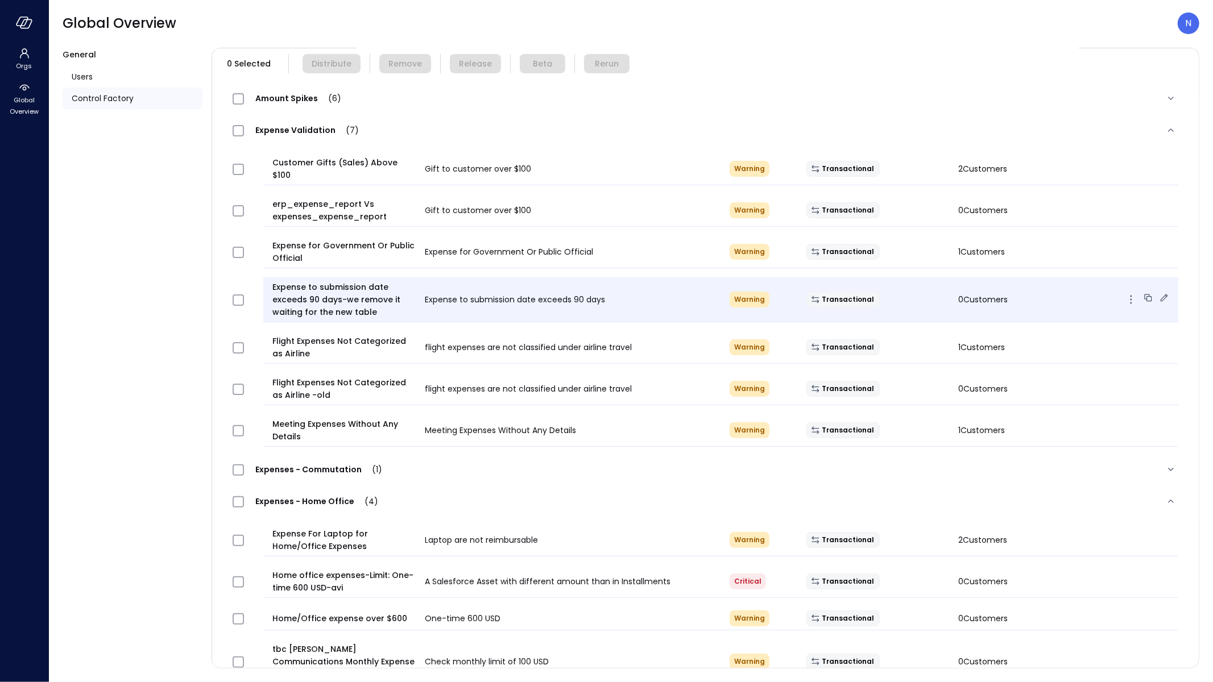
scroll to position [111, 0]
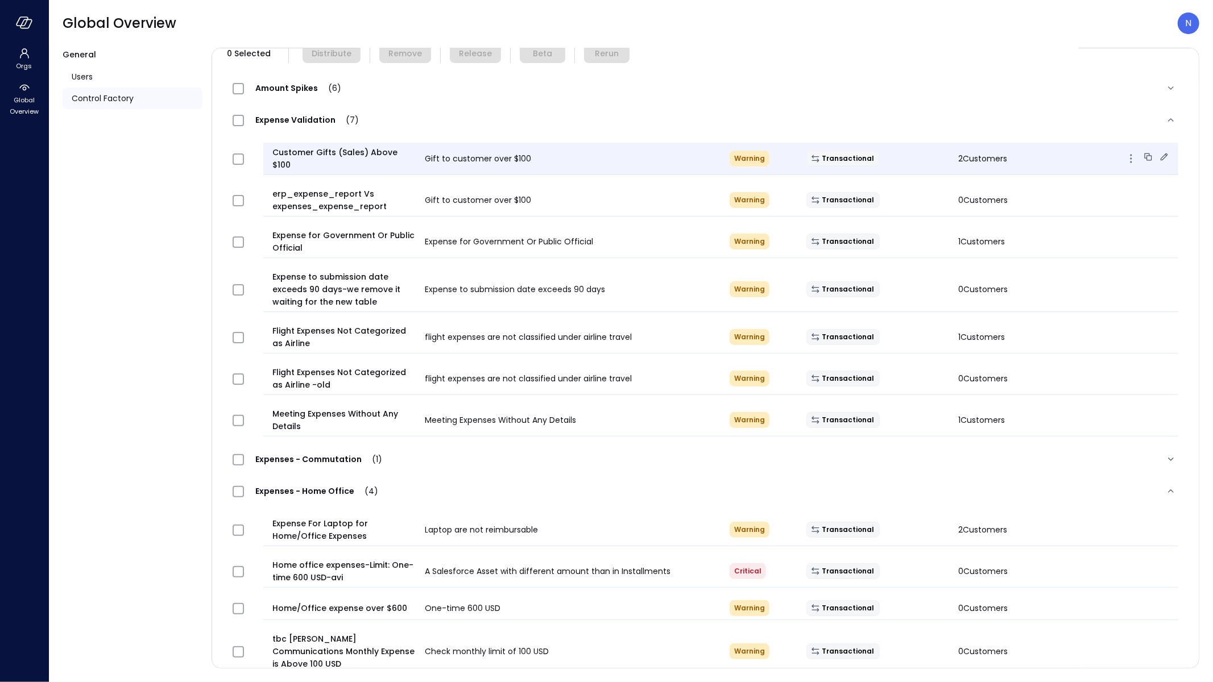
click at [380, 149] on span "Customer Gifts (Sales) Above $100" at bounding box center [343, 158] width 143 height 25
click at [1158, 151] on icon at bounding box center [1163, 156] width 11 height 11
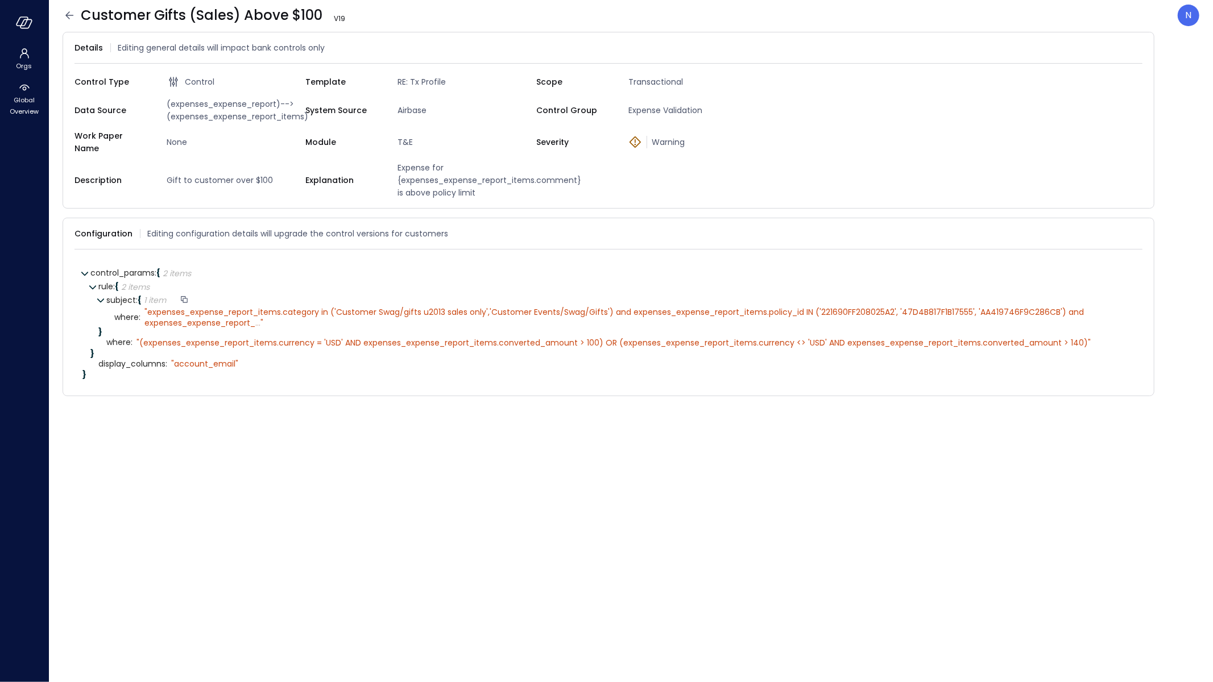
click at [578, 294] on div "subject : { 1 item }" at bounding box center [620, 301] width 1028 height 14
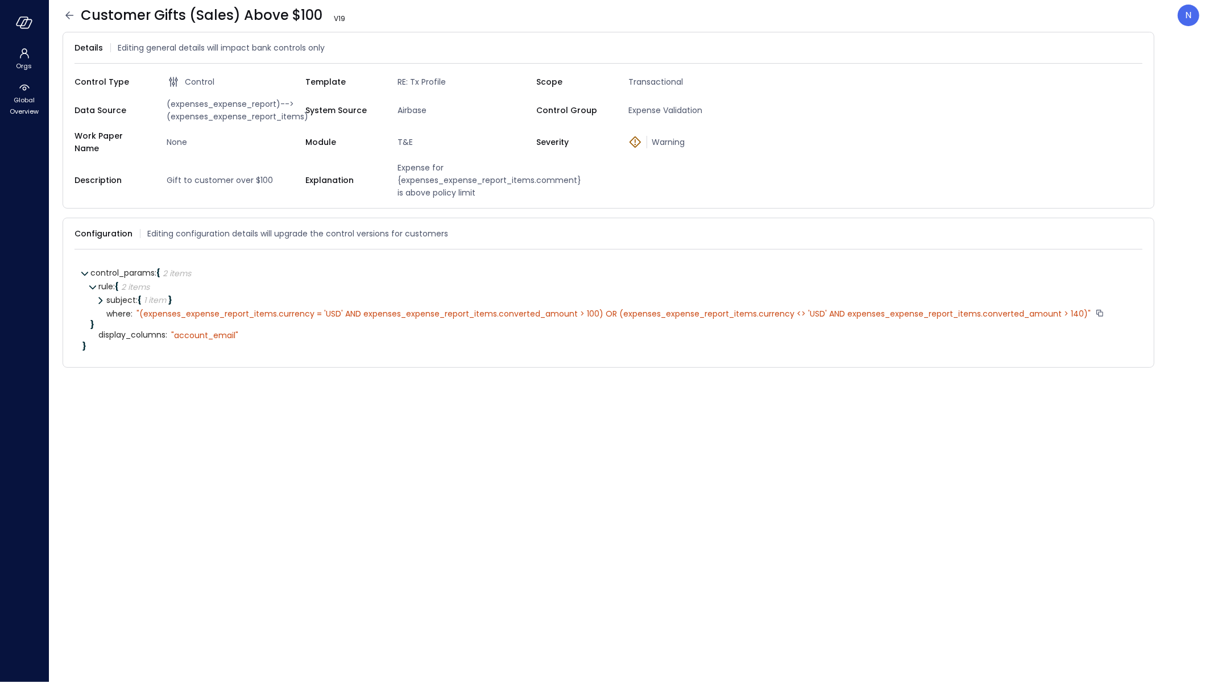
click at [605, 309] on div "" (expenses_expense_report_items.currency = 'USD' AND expenses_expense_report_i…" at bounding box center [613, 314] width 954 height 10
click at [98, 303] on div at bounding box center [106, 306] width 16 height 7
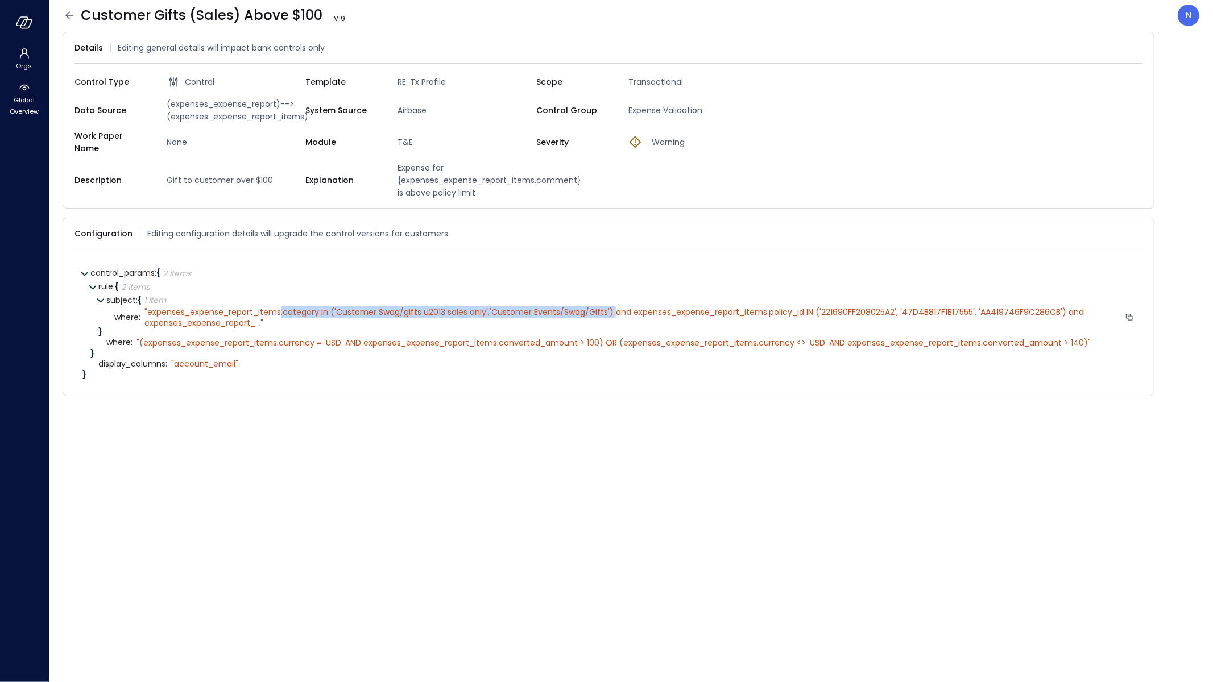
drag, startPoint x: 613, startPoint y: 301, endPoint x: 281, endPoint y: 303, distance: 332.0
click at [281, 306] on span "expenses_expense_report_items.category in ('Customer Swag/gifts u2013 sales onl…" at bounding box center [614, 317] width 941 height 22
copy span ".category in ('Customer Swag/gifts u2013 sales only','Customer Events/Swag/Gift…"
